Goal: Information Seeking & Learning: Find specific page/section

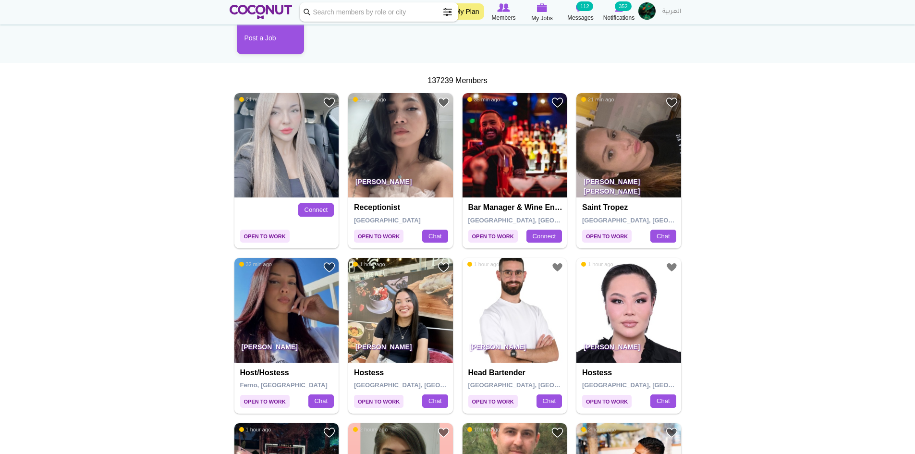
scroll to position [48, 0]
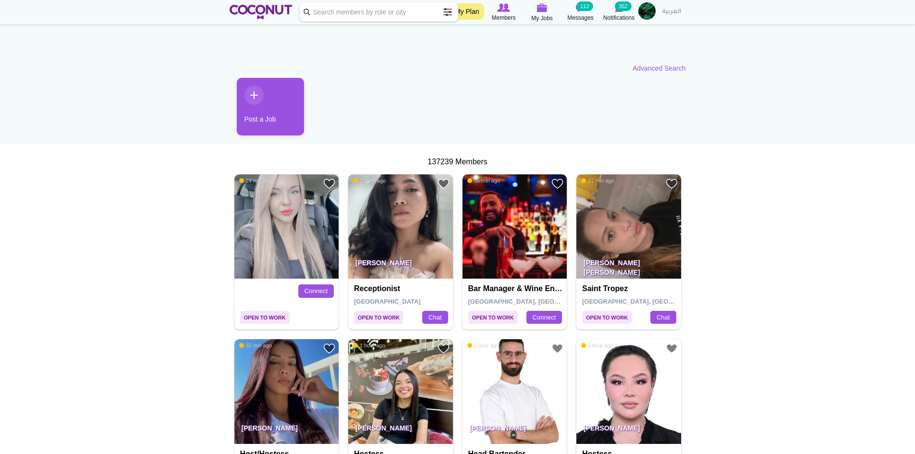
click at [378, 13] on input "Keyword" at bounding box center [379, 11] width 158 height 19
type input "waiter"
click button "Search" at bounding box center [0, 0] width 0 height 0
click at [395, 14] on input "waiter" at bounding box center [379, 11] width 158 height 19
click at [435, 15] on span at bounding box center [433, 11] width 19 height 19
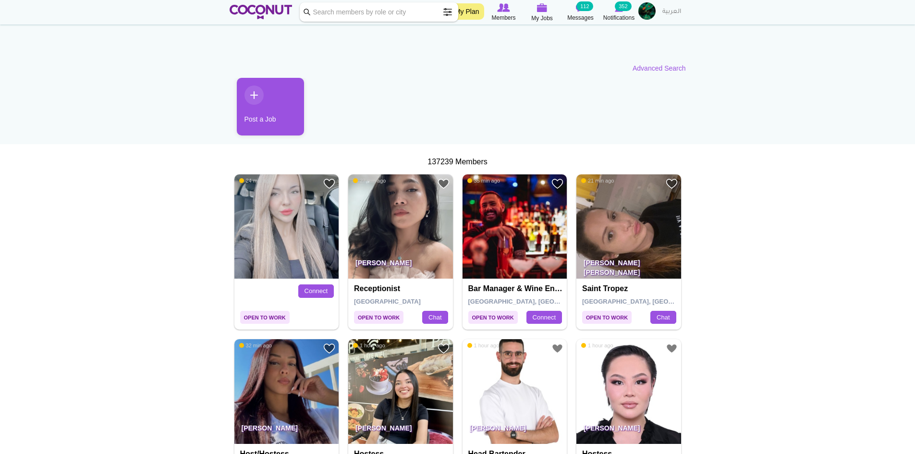
click at [368, 16] on input "Keyword" at bounding box center [379, 11] width 158 height 19
click at [646, 70] on link "Advanced Search" at bounding box center [658, 68] width 53 height 10
